Goal: Task Accomplishment & Management: Use online tool/utility

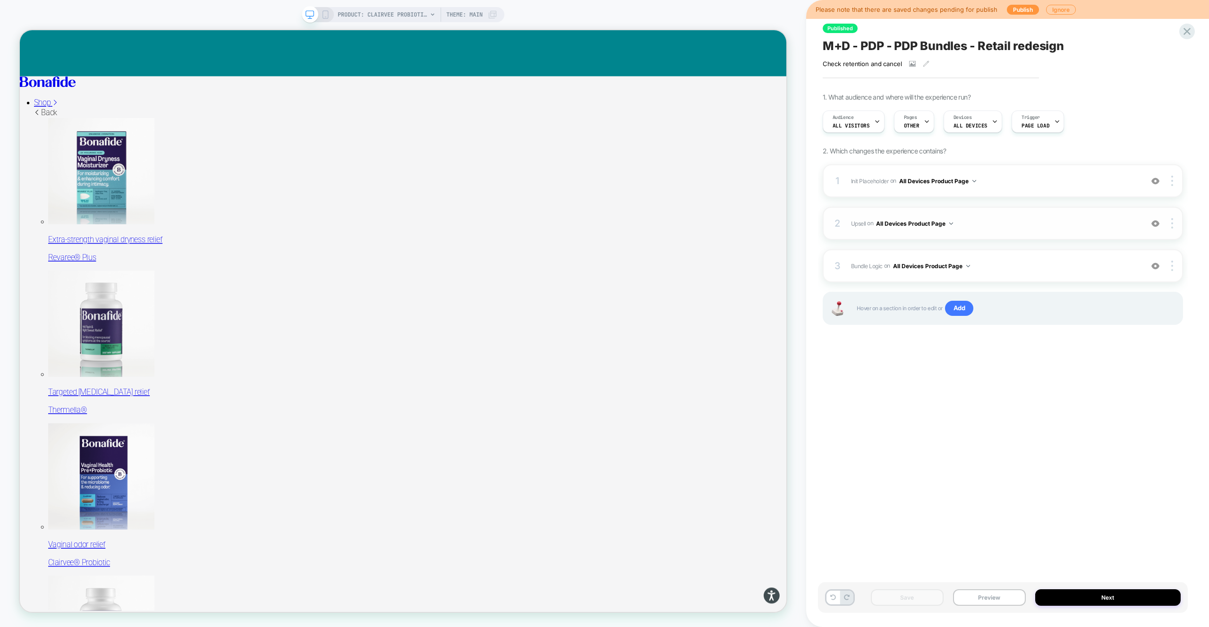
click at [1015, 227] on span "Upsell Adding Product List AFTER #vsly-bundle-creator on All Devices Product Pa…" at bounding box center [994, 224] width 287 height 12
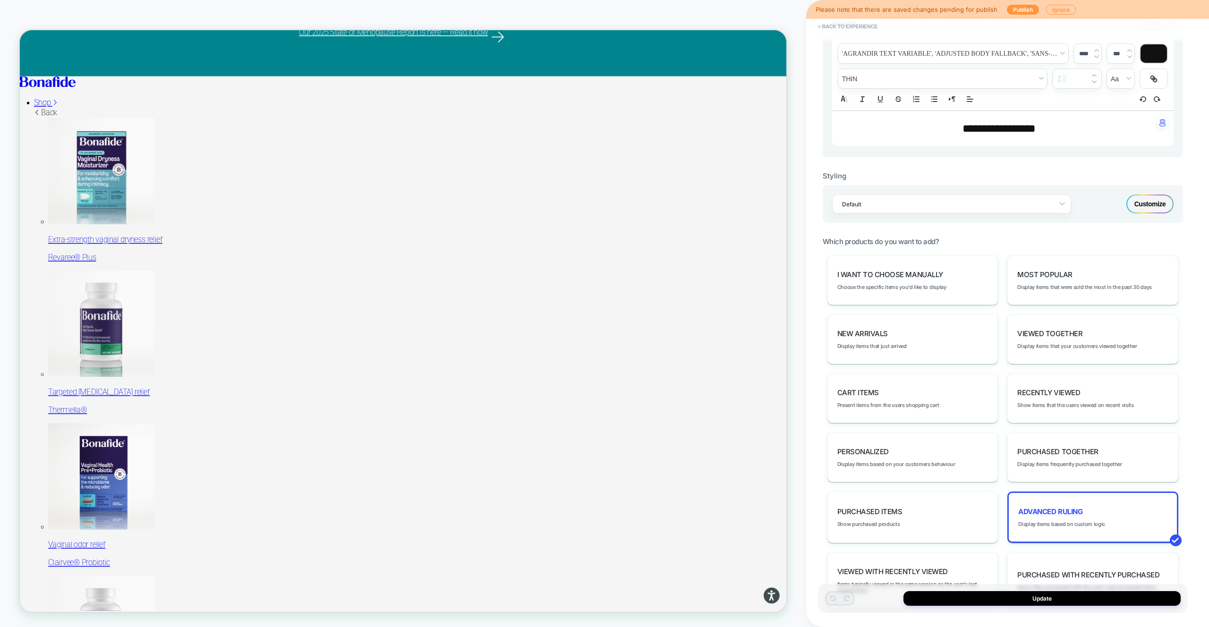
scroll to position [272, 0]
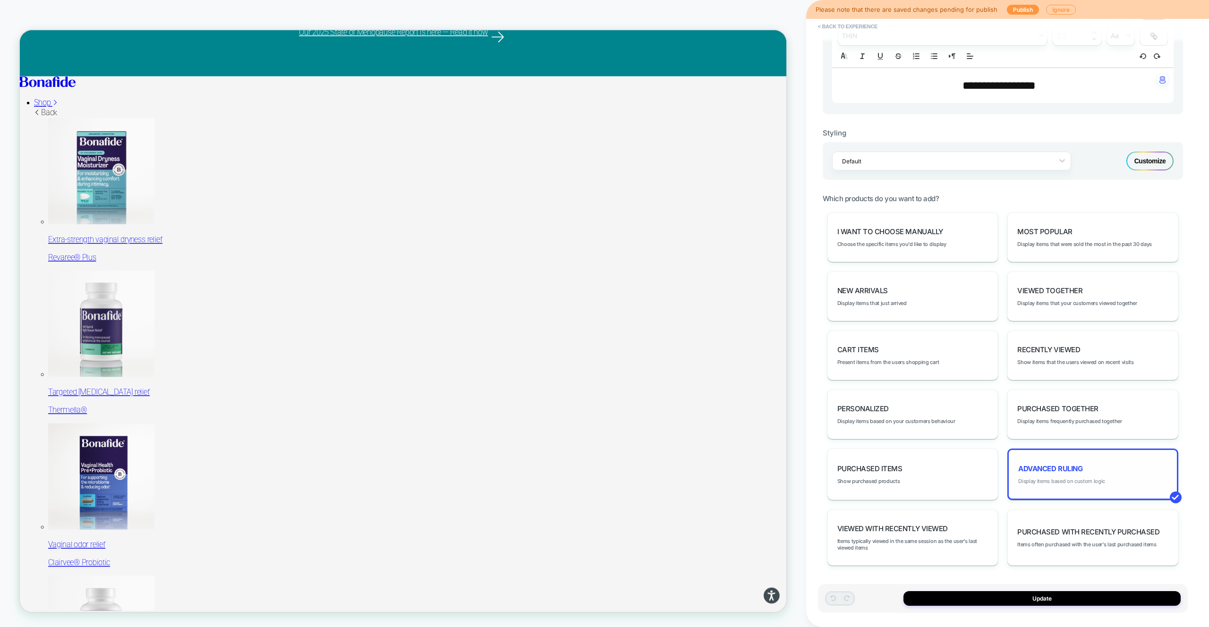
click at [1101, 480] on span "Display items based on custom logic" at bounding box center [1061, 481] width 87 height 7
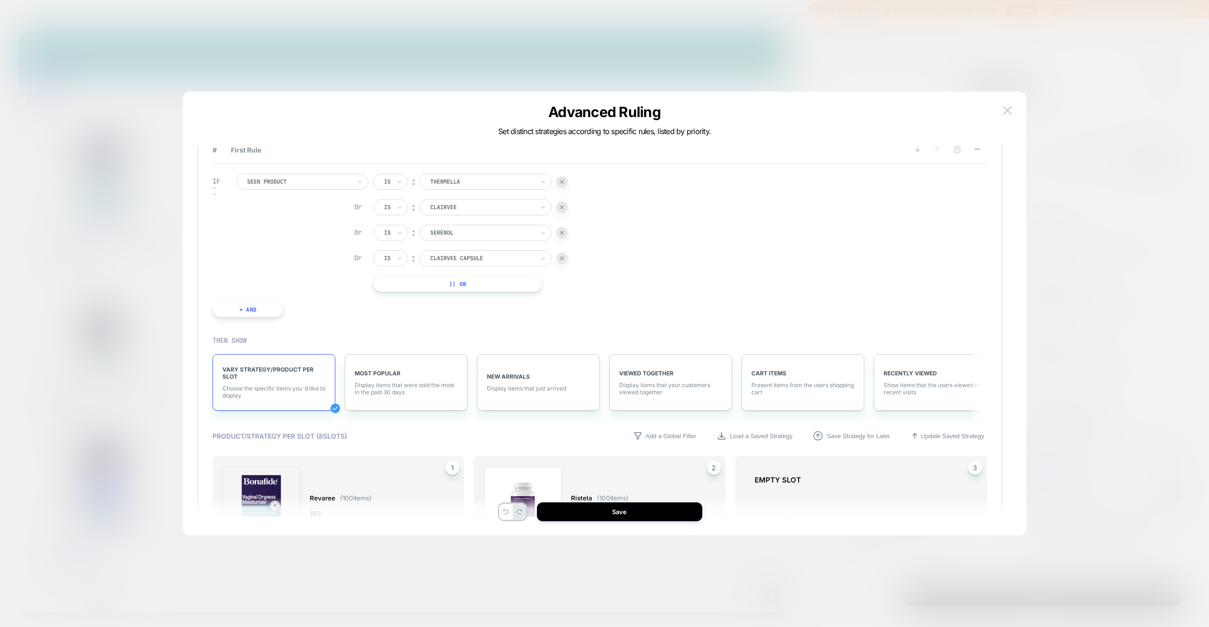
scroll to position [33, 0]
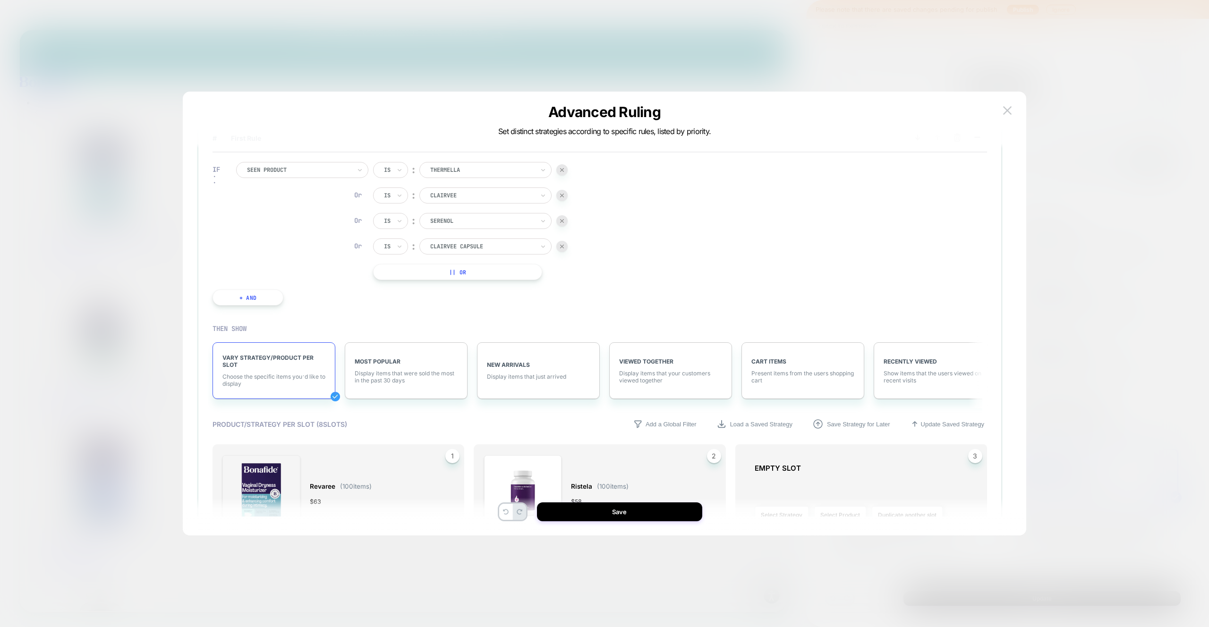
click at [625, 205] on div "IF Seen Product Is ︰ thermella THERMELLA Or Is ︰ clairvee CLAIRVEE Or Is ︰ sere…" at bounding box center [600, 234] width 775 height 162
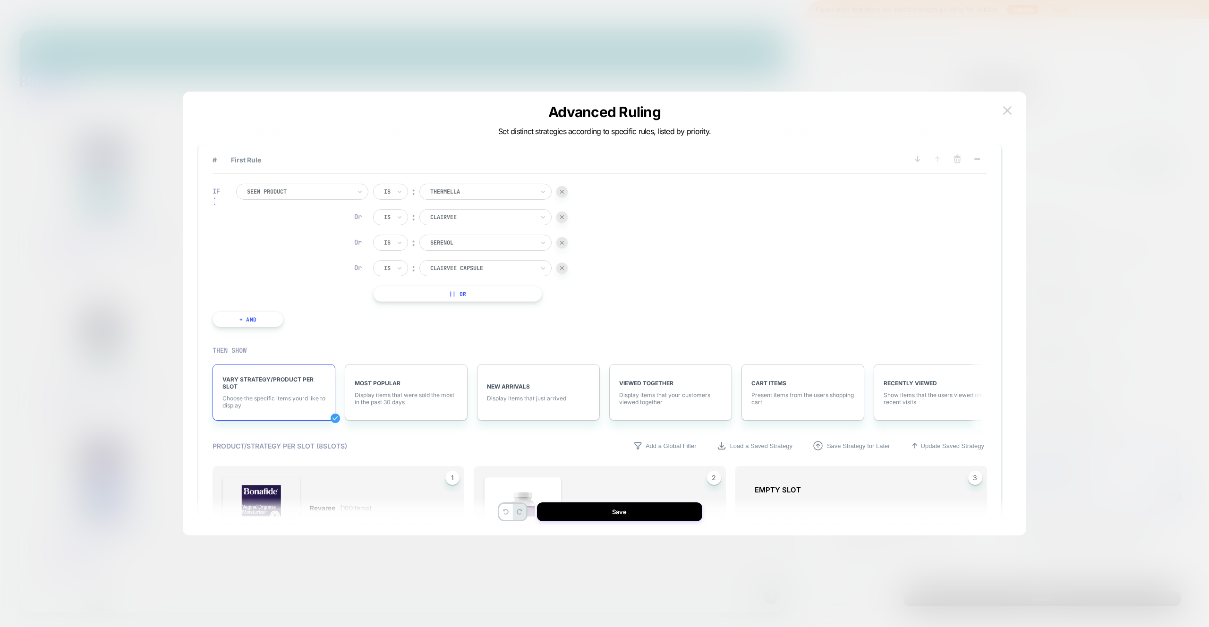
scroll to position [0, 0]
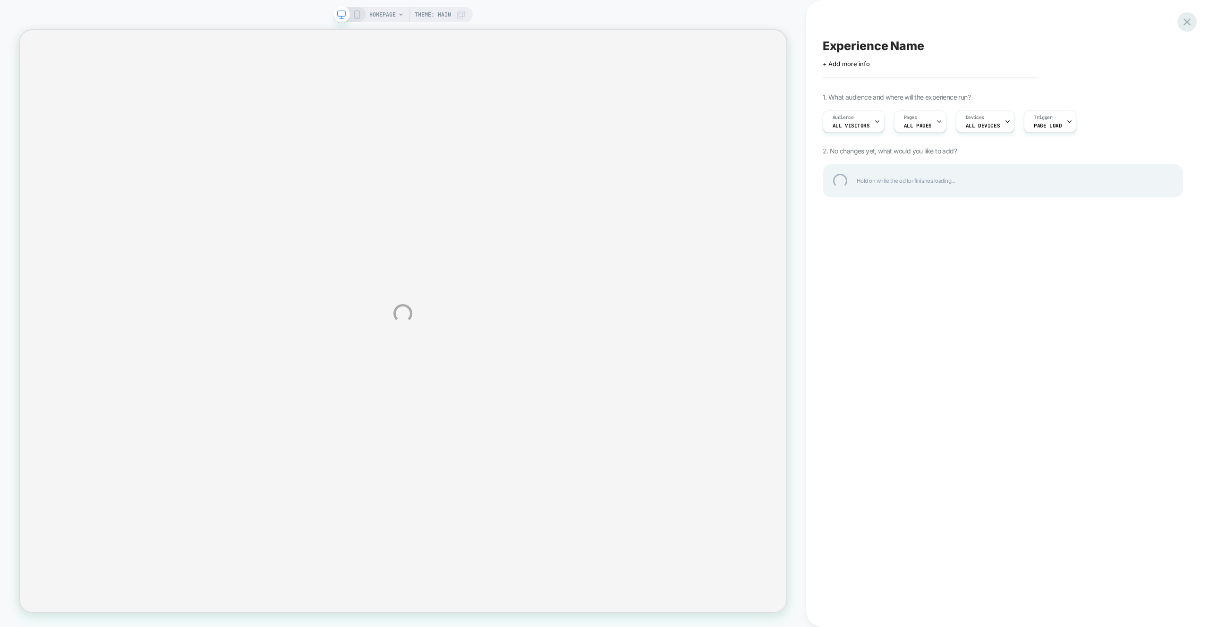
click at [1191, 23] on div at bounding box center [1186, 21] width 19 height 19
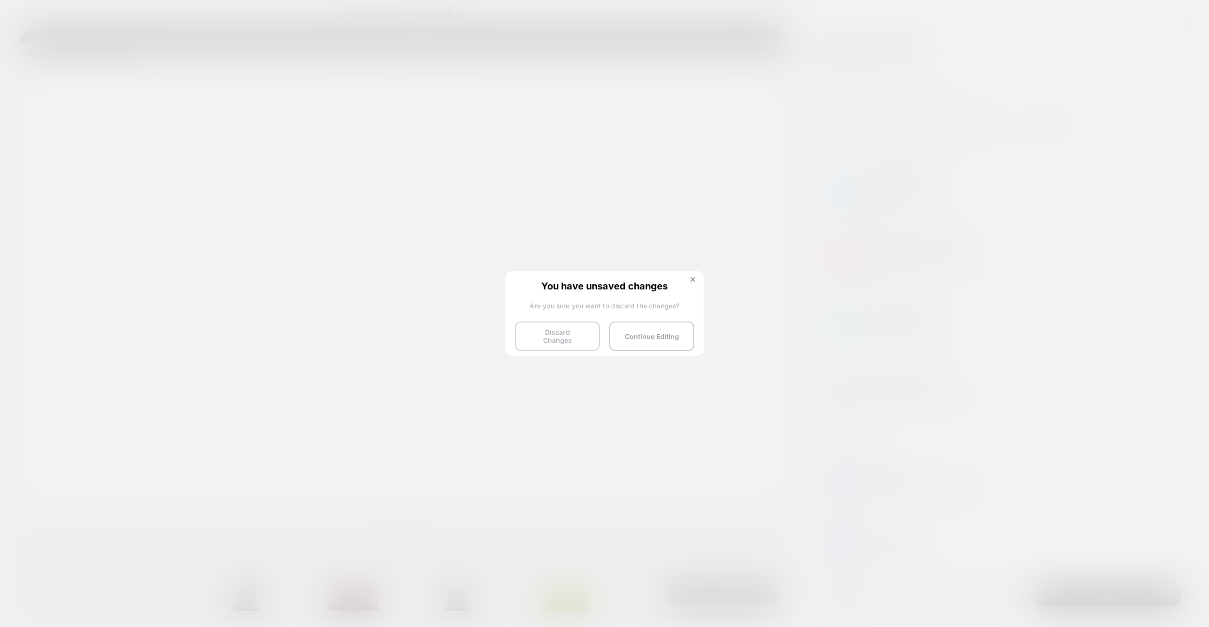
click at [564, 335] on button "Discard Changes" at bounding box center [557, 336] width 85 height 29
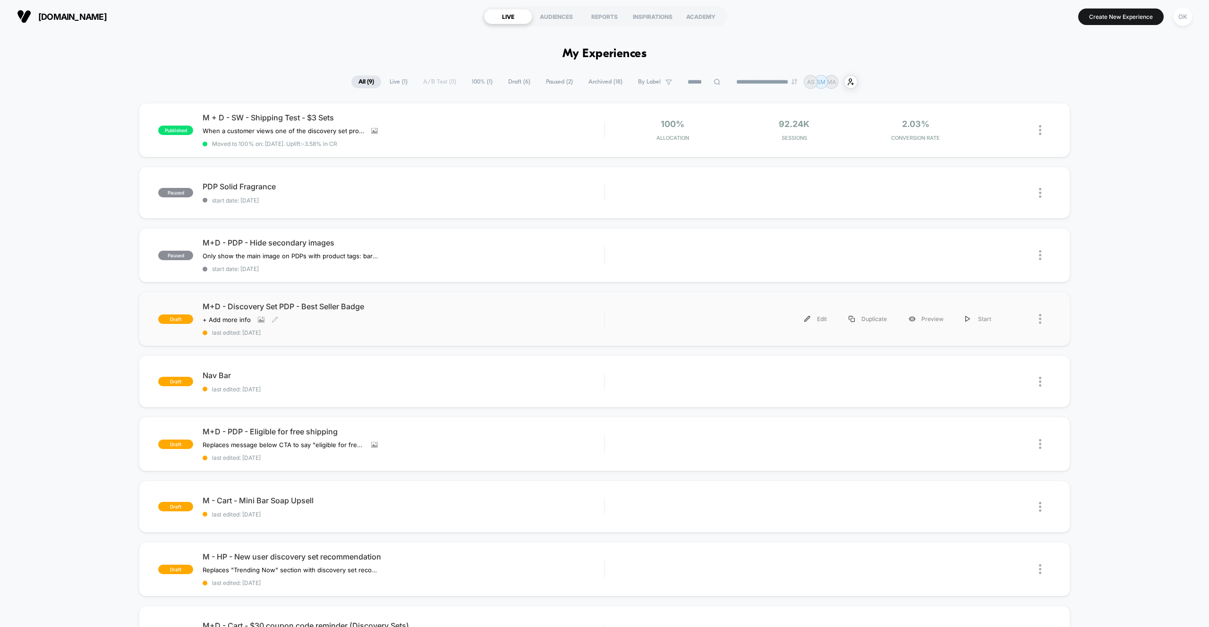
click at [330, 307] on span "M+D - Discovery Set PDP - Best Seller Badge" at bounding box center [403, 306] width 401 height 9
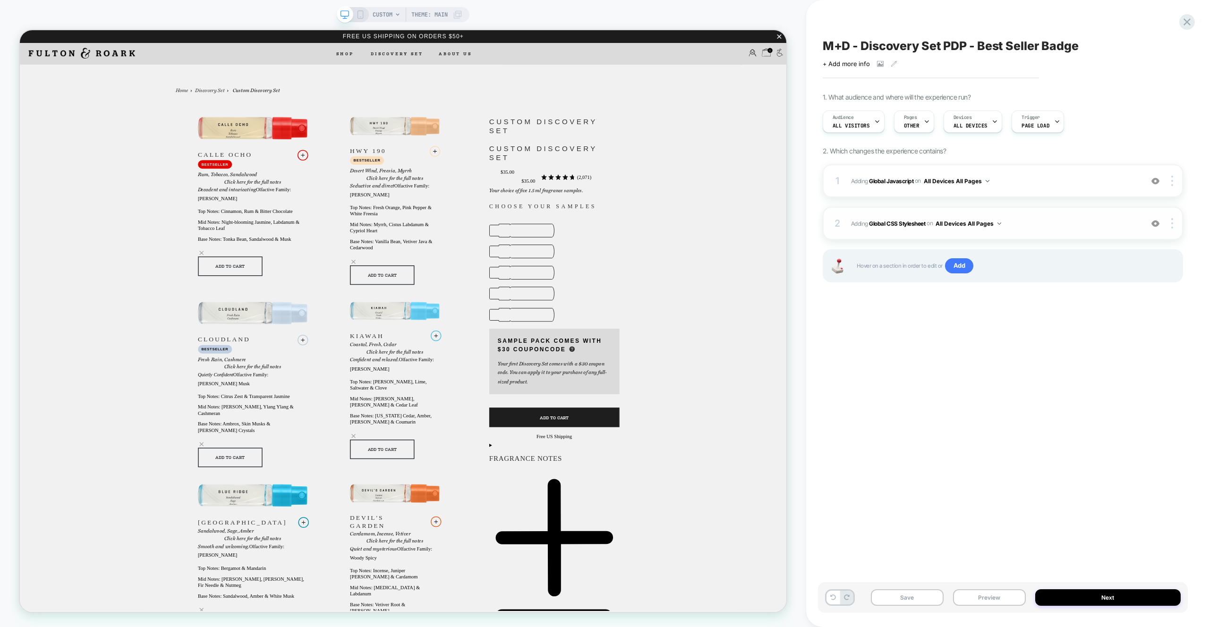
click at [1067, 222] on span "Adding Global CSS Stylesheet on All Devices All Pages" at bounding box center [994, 224] width 287 height 12
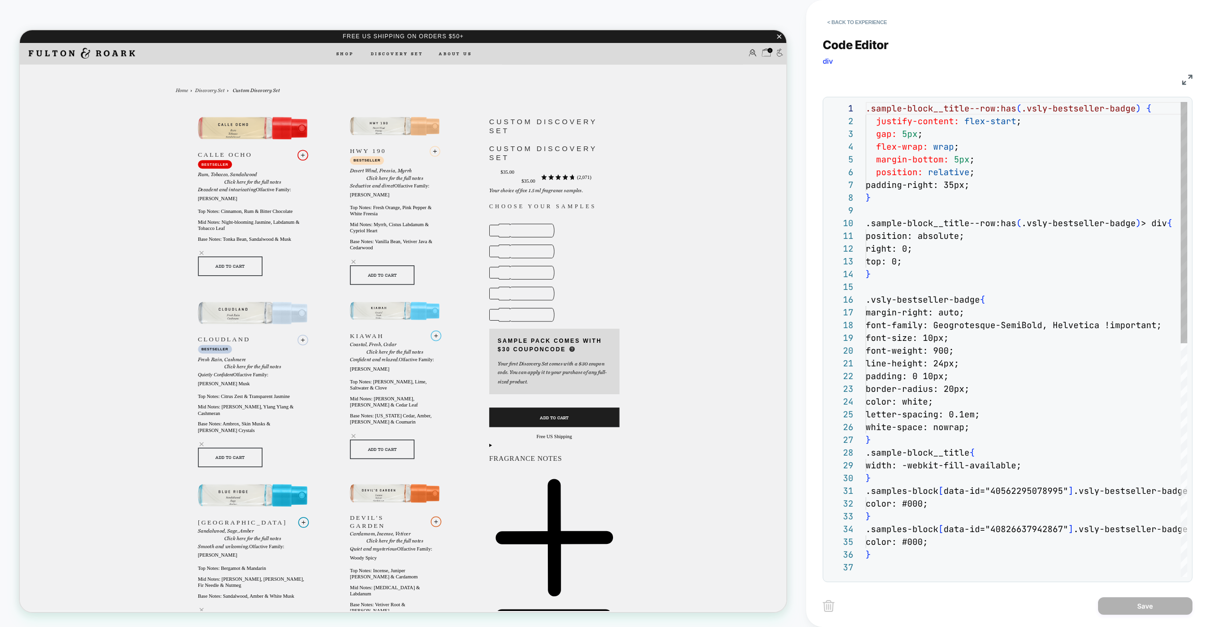
scroll to position [128, 0]
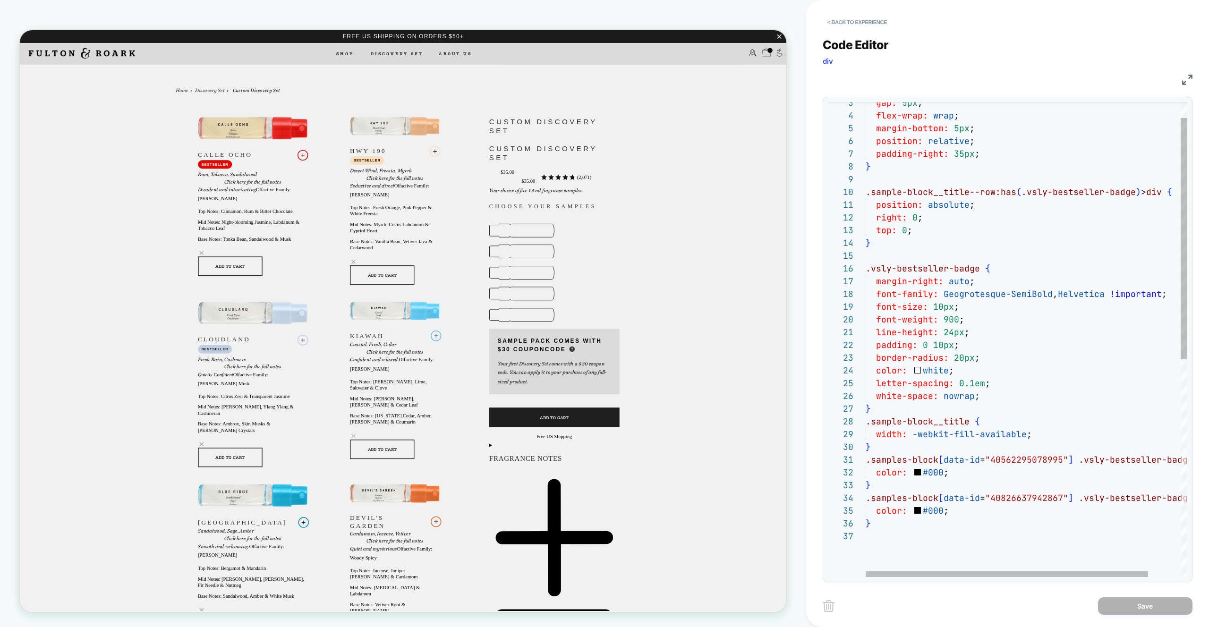
click at [903, 458] on div "gap: 5px ; flex-wrap: wrap ; margin-bottom: 5px ; position: relative ; padding-…" at bounding box center [1045, 538] width 358 height 934
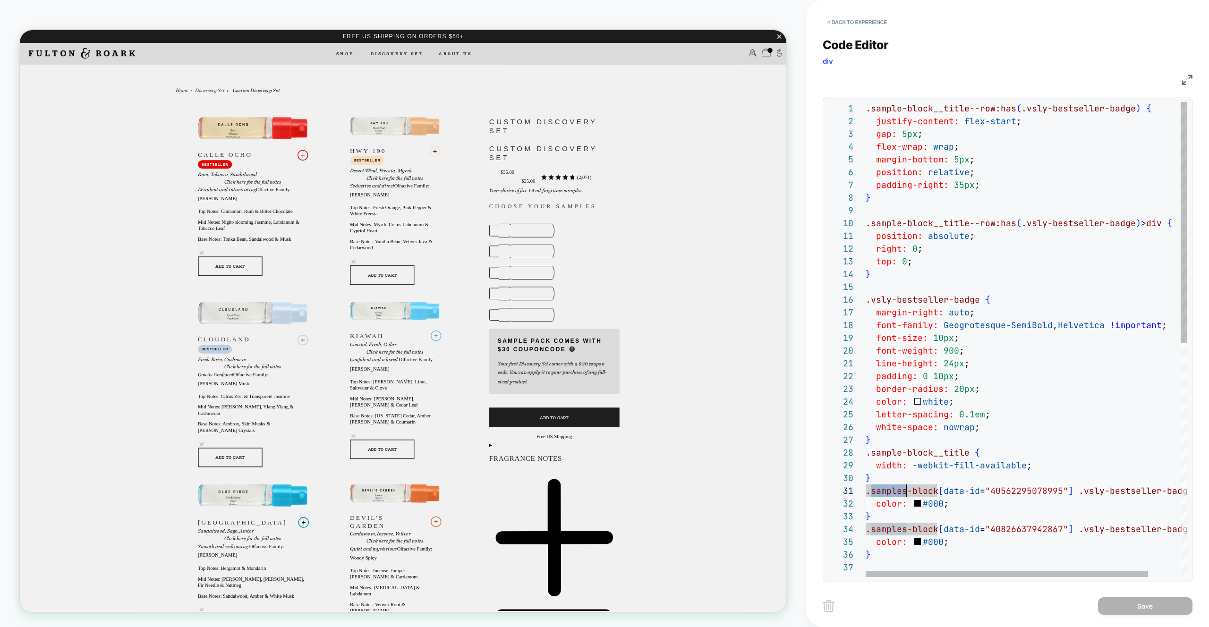
click at [987, 432] on div "gap: 5px ; flex-wrap: wrap ; margin-bottom: 5px ; position: relative ; padding-…" at bounding box center [1045, 569] width 358 height 934
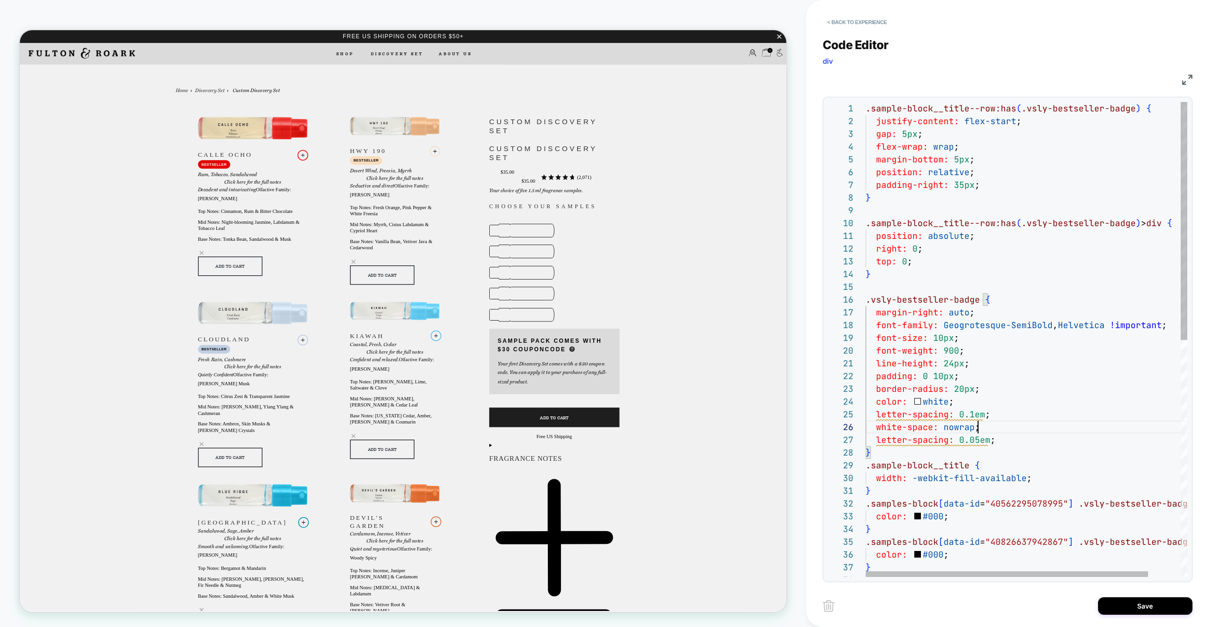
scroll to position [64, 112]
click at [971, 443] on div "gap: 5px ; flex-wrap: wrap ; margin-bottom: 5px ; position: relative ; padding-…" at bounding box center [1045, 575] width 358 height 947
click at [977, 439] on div "gap: 5px ; flex-wrap: wrap ; margin-bottom: 5px ; position: relative ; padding-…" at bounding box center [1045, 575] width 358 height 947
click at [992, 416] on div "gap: 5px ; flex-wrap: wrap ; margin-bottom: 5px ; position: relative ; padding-…" at bounding box center [1045, 575] width 358 height 947
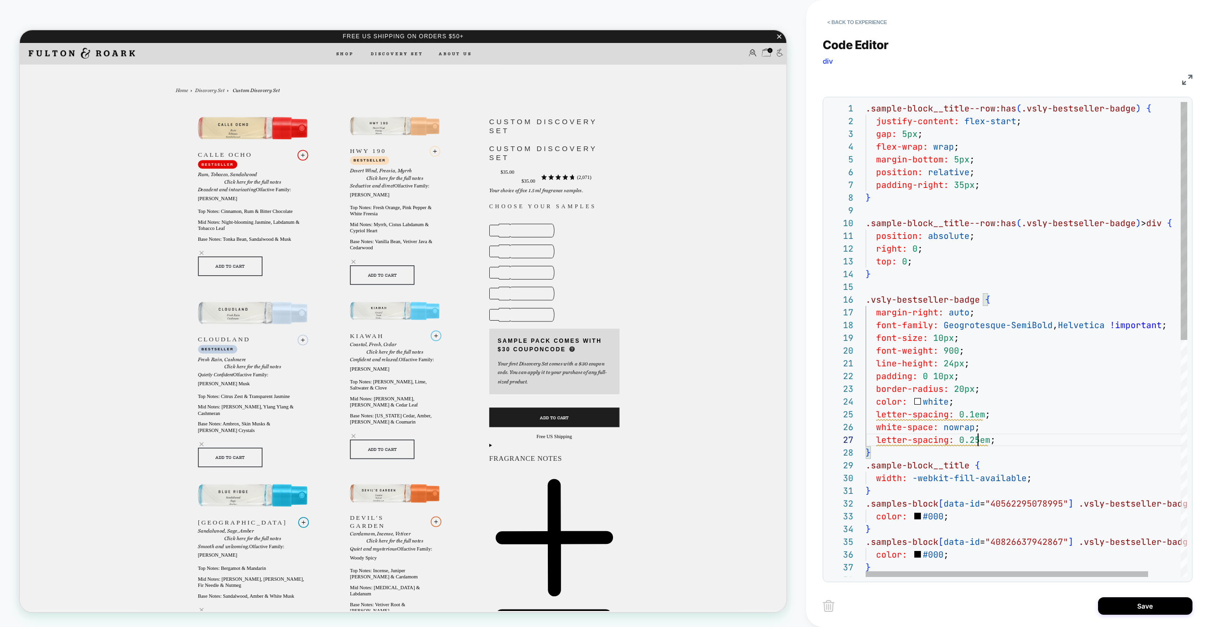
scroll to position [51, 122]
click at [992, 416] on div "gap: 5px ; flex-wrap: wrap ; margin-bottom: 5px ; position: relative ; padding-…" at bounding box center [1045, 575] width 358 height 947
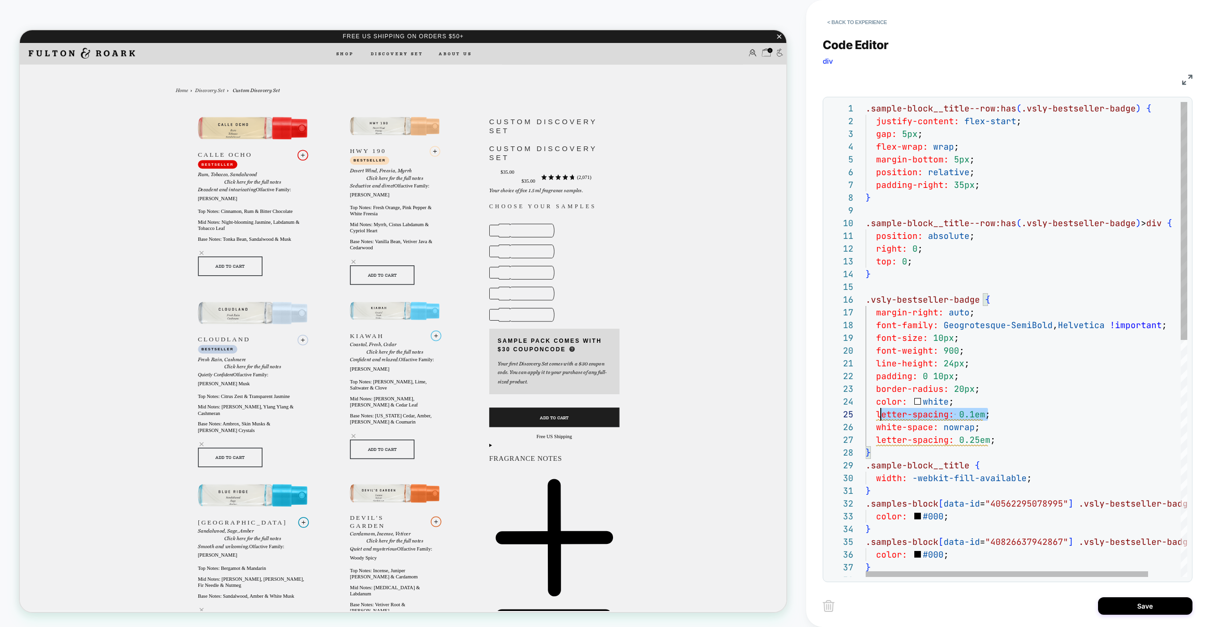
scroll to position [51, 5]
drag, startPoint x: 992, startPoint y: 414, endPoint x: 866, endPoint y: 411, distance: 126.6
click at [866, 411] on div "gap: 5px ; flex-wrap: wrap ; margin-bottom: 5px ; position: relative ; padding-…" at bounding box center [1045, 575] width 358 height 947
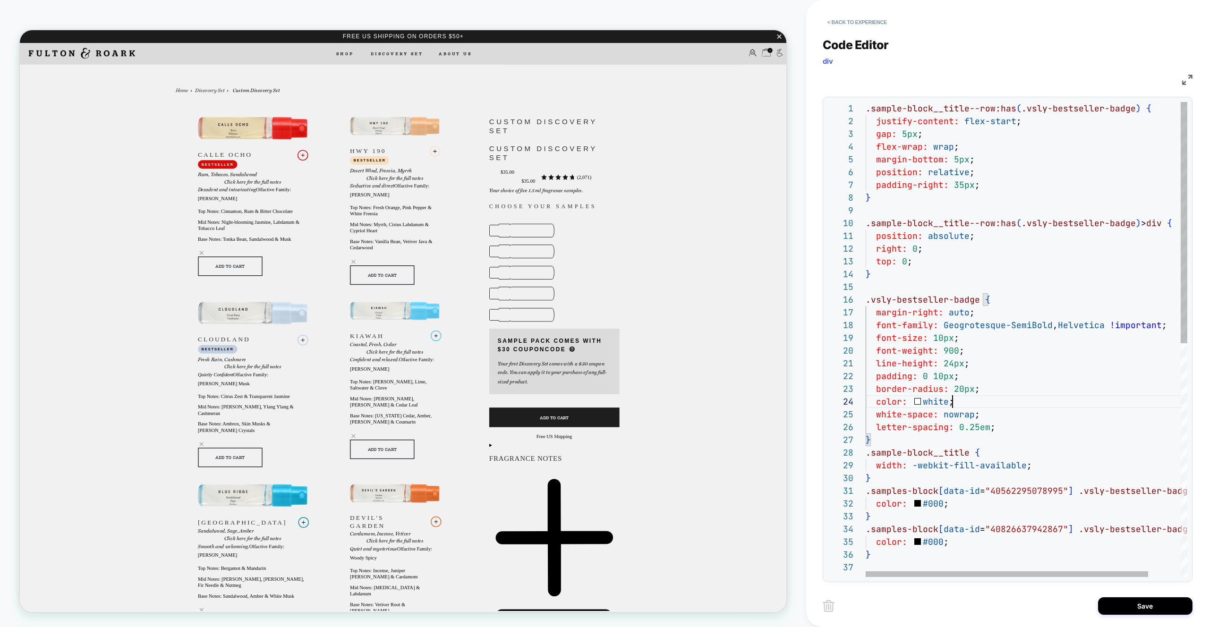
click at [943, 340] on div "gap: 5px ; flex-wrap: wrap ; margin-bottom: 5px ; position: relative ; padding-…" at bounding box center [1045, 569] width 358 height 934
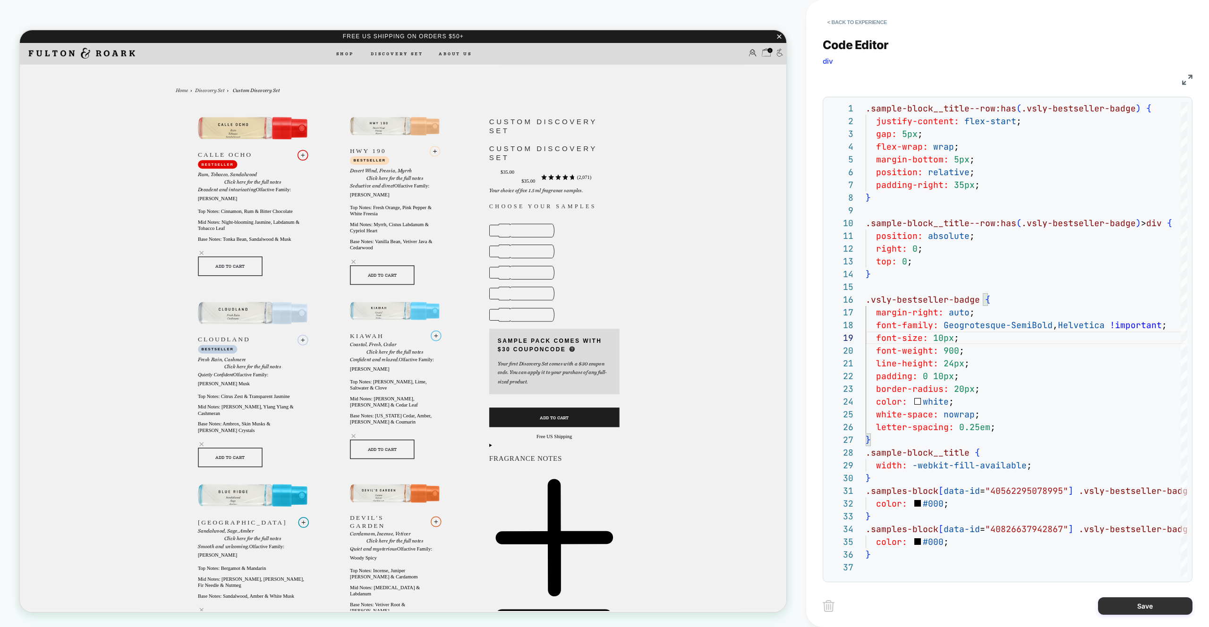
type textarea "**********"
click at [1143, 605] on button "Save" at bounding box center [1145, 605] width 94 height 17
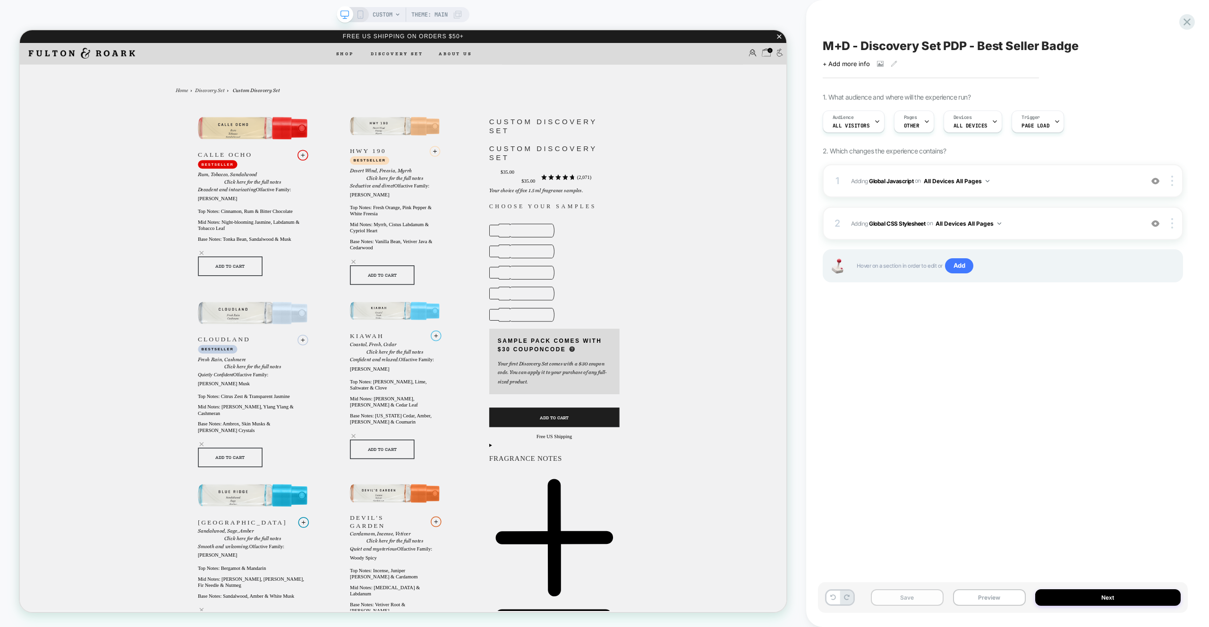
click at [927, 600] on button "Save" at bounding box center [907, 597] width 73 height 17
